Goal: Transaction & Acquisition: Book appointment/travel/reservation

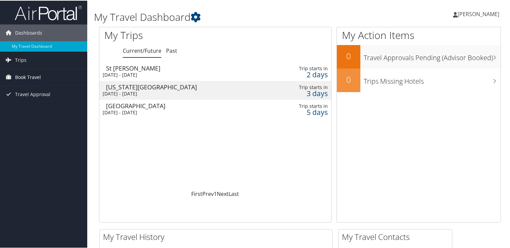
click at [44, 75] on link "Book Travel" at bounding box center [43, 76] width 87 height 17
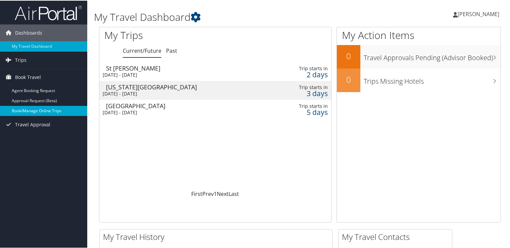
click at [49, 108] on link "Book/Manage Online Trips" at bounding box center [43, 110] width 87 height 10
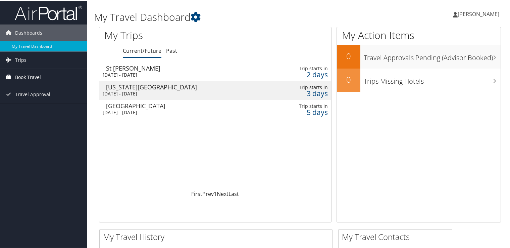
click at [32, 76] on span "Book Travel" at bounding box center [28, 76] width 26 height 17
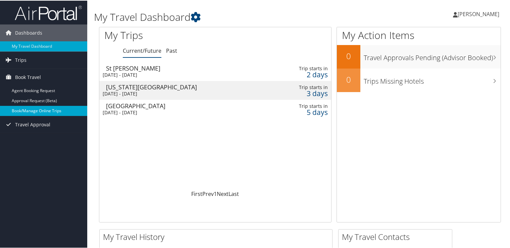
click at [61, 111] on link "Book/Manage Online Trips" at bounding box center [43, 110] width 87 height 10
click at [45, 109] on link "Book/Manage Online Trips" at bounding box center [43, 110] width 87 height 10
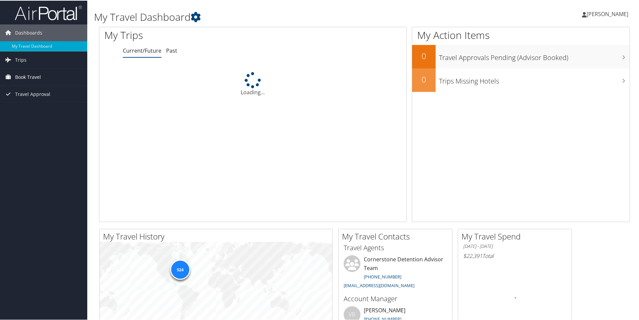
click at [19, 76] on span "Book Travel" at bounding box center [28, 76] width 26 height 17
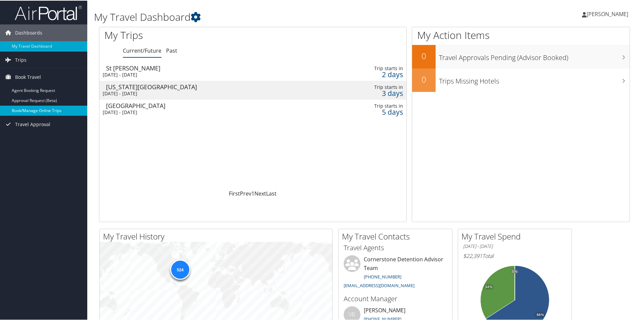
click at [24, 108] on link "Book/Manage Online Trips" at bounding box center [43, 110] width 87 height 10
